Goal: Navigation & Orientation: Go to known website

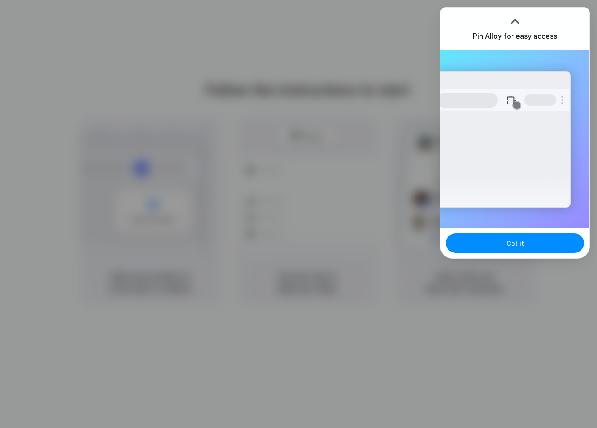
click at [546, 224] on div "Extensions Alloy · AI Prototyping for..." at bounding box center [514, 139] width 149 height 178
click at [529, 243] on button "Got it" at bounding box center [515, 244] width 138 height 20
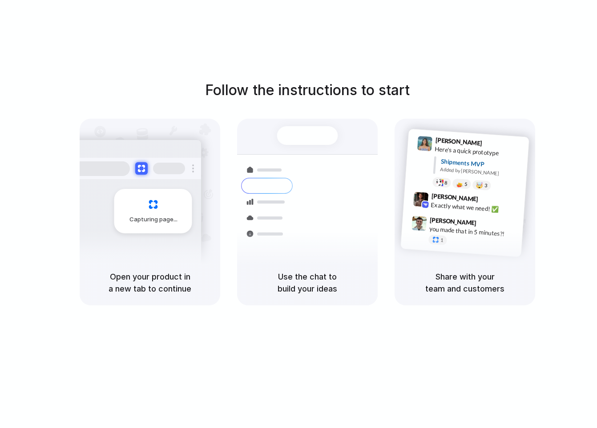
click at [300, 135] on div at bounding box center [307, 135] width 61 height 19
